Goal: Check status: Check status

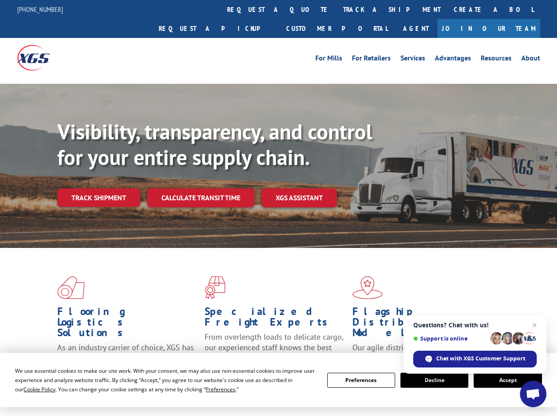
click at [278, 208] on div "Visibility, transparency, and control for your entire supply chain. Track shipm…" at bounding box center [307, 180] width 500 height 123
click at [31, 389] on span "Cookie Policy" at bounding box center [39, 390] width 32 height 8
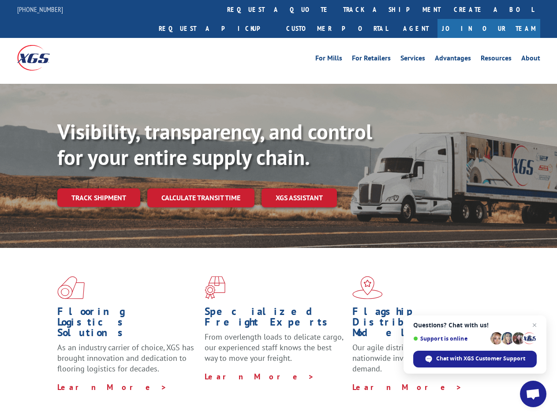
click at [212, 389] on div "Flooring Logistics Solutions As an industry carrier of choice, XGS has brought …" at bounding box center [278, 336] width 557 height 177
click at [361, 380] on div "Flooring Logistics Solutions As an industry carrier of choice, XGS has brought …" at bounding box center [278, 334] width 557 height 173
click at [435, 380] on div "Flooring Logistics Solutions As an industry carrier of choice, XGS has brought …" at bounding box center [278, 334] width 557 height 173
click at [508, 380] on div "Flooring Logistics Solutions As an industry carrier of choice, XGS has brought …" at bounding box center [278, 334] width 557 height 173
click at [278, 208] on div "Visibility, transparency, and control for your entire supply chain. Track shipm…" at bounding box center [307, 180] width 500 height 123
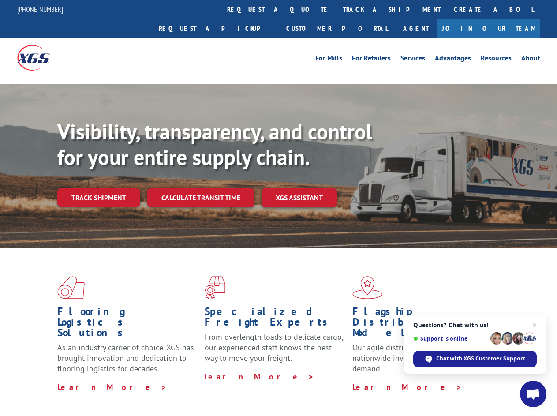
click at [337, 9] on link "track a shipment" at bounding box center [392, 9] width 111 height 19
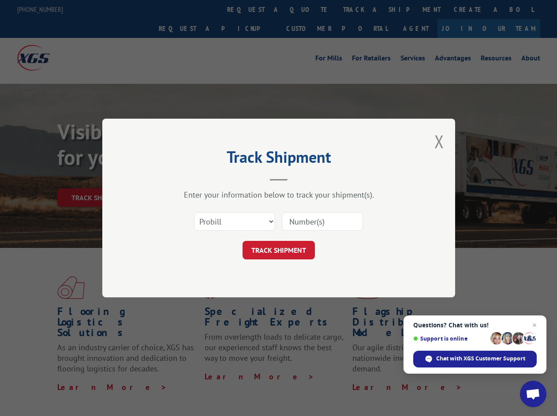
click at [308, 9] on div "Track Shipment Enter your information below to track your shipment(s). Select c…" at bounding box center [278, 208] width 557 height 416
click at [363, 9] on div "Track Shipment Enter your information below to track your shipment(s). Select c…" at bounding box center [278, 208] width 557 height 416
